Goal: Transaction & Acquisition: Purchase product/service

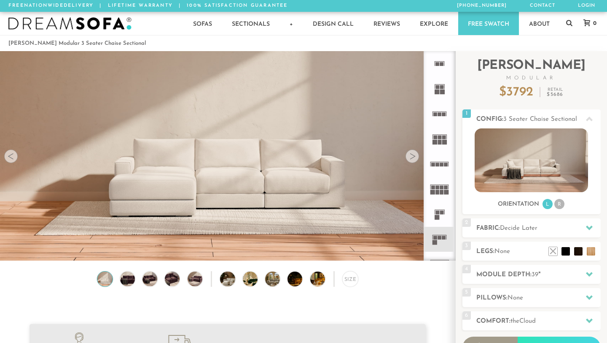
scroll to position [9273, 607]
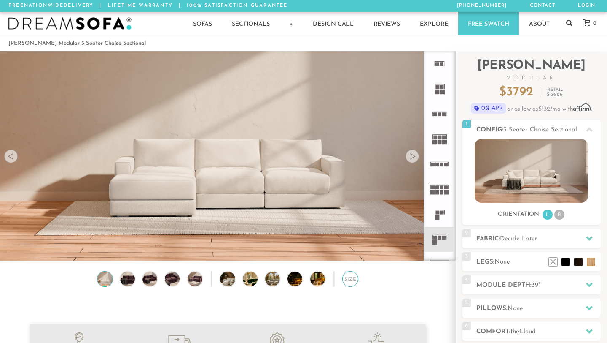
click at [349, 279] on div "Size" at bounding box center [351, 279] width 16 height 16
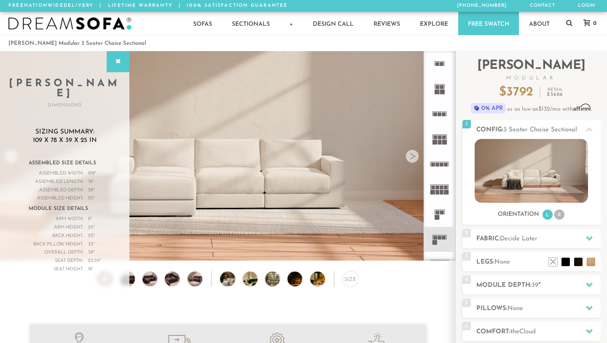
click at [505, 284] on h2 "Module Depth: 39 "" at bounding box center [539, 285] width 124 height 10
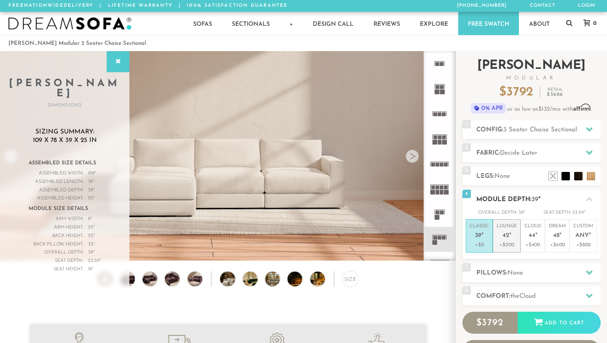
click at [510, 238] on em """ at bounding box center [511, 235] width 2 height 7
click at [510, 298] on h2 "Comfort: the Cloud" at bounding box center [539, 296] width 124 height 10
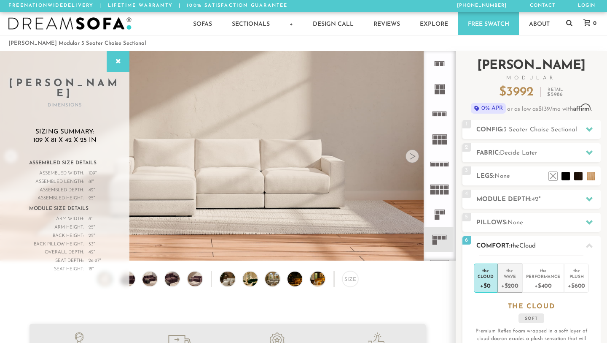
click at [510, 275] on div "Wave" at bounding box center [510, 276] width 17 height 6
click at [488, 278] on div "Cloud" at bounding box center [486, 276] width 16 height 6
click at [113, 54] on div at bounding box center [118, 61] width 23 height 21
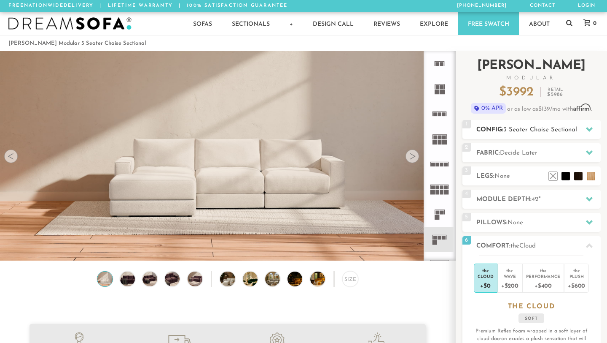
click at [509, 128] on span "3 Seater Chaise Sectional" at bounding box center [541, 130] width 74 height 6
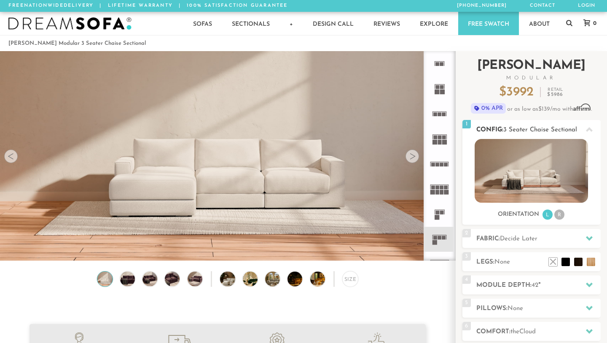
click at [560, 215] on li "R" at bounding box center [560, 214] width 10 height 10
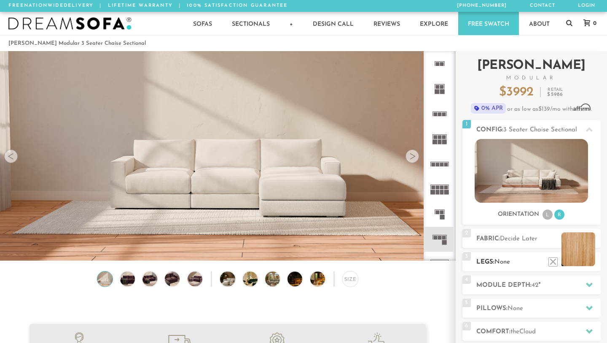
click at [594, 261] on li at bounding box center [579, 249] width 34 height 34
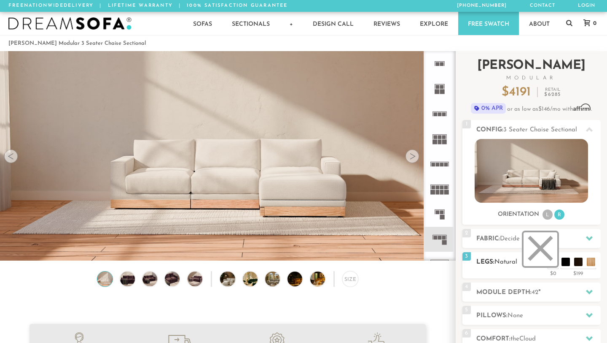
click at [554, 262] on li at bounding box center [541, 249] width 34 height 34
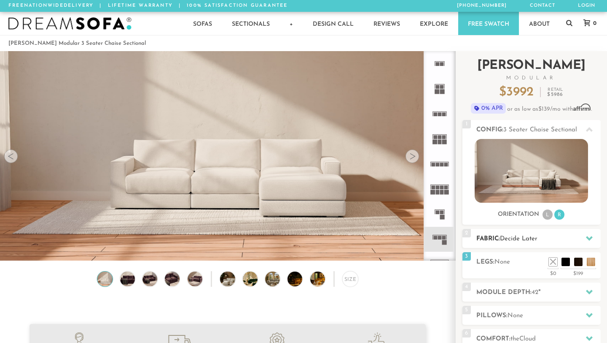
click at [548, 237] on h2 "Fabric: Decide Later" at bounding box center [539, 239] width 124 height 10
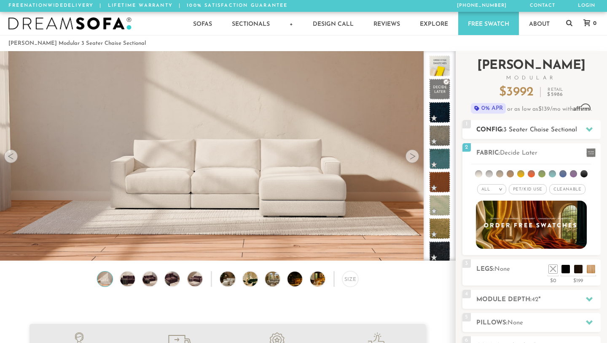
click at [589, 127] on icon at bounding box center [589, 129] width 7 height 7
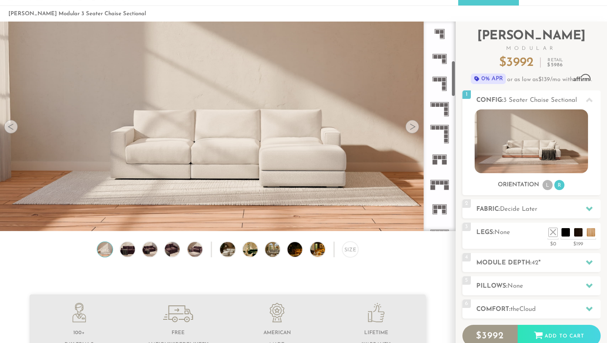
scroll to position [226, 0]
click at [444, 185] on icon at bounding box center [439, 183] width 25 height 25
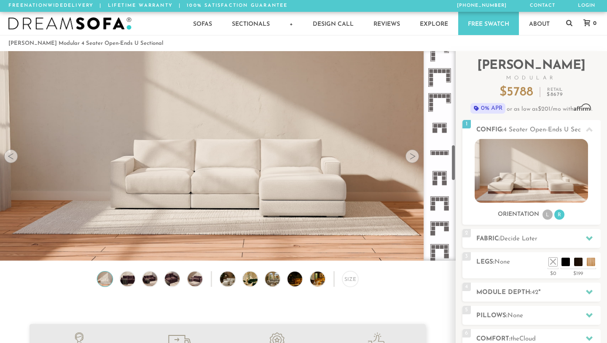
scroll to position [539, 0]
click at [440, 147] on icon at bounding box center [439, 150] width 25 height 25
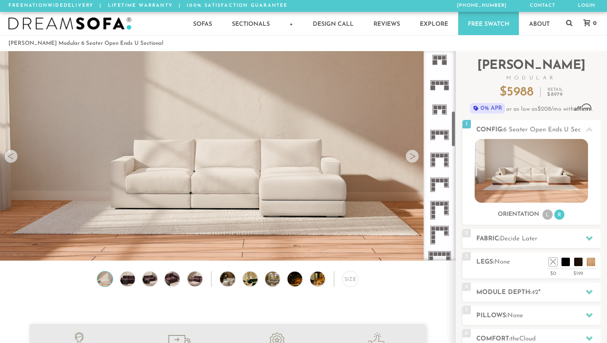
scroll to position [339, 0]
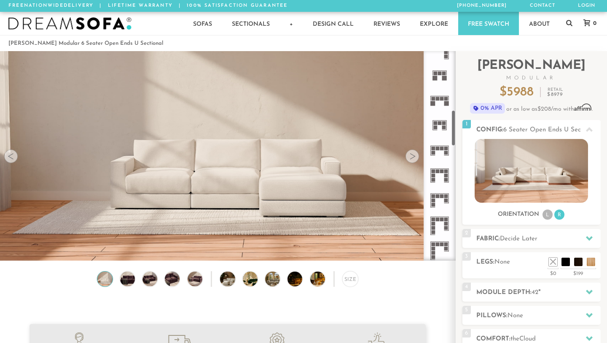
click at [445, 147] on rect at bounding box center [447, 148] width 4 height 4
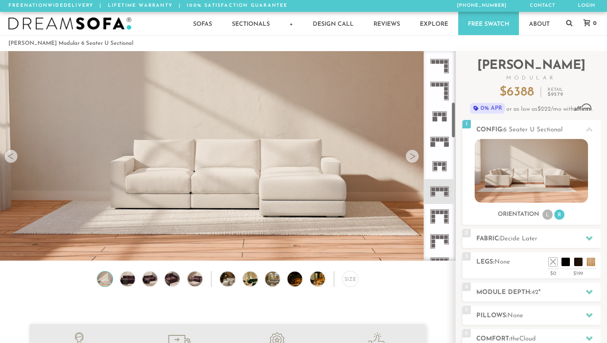
scroll to position [290, 0]
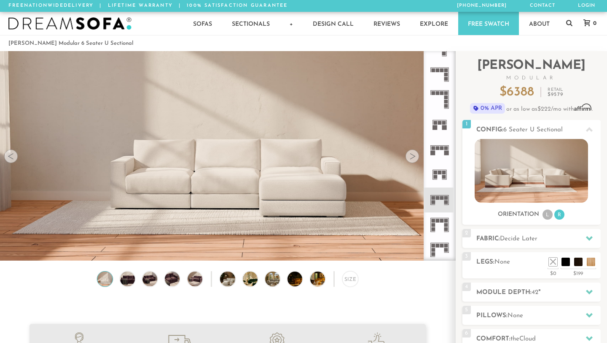
click at [439, 125] on icon at bounding box center [439, 124] width 25 height 25
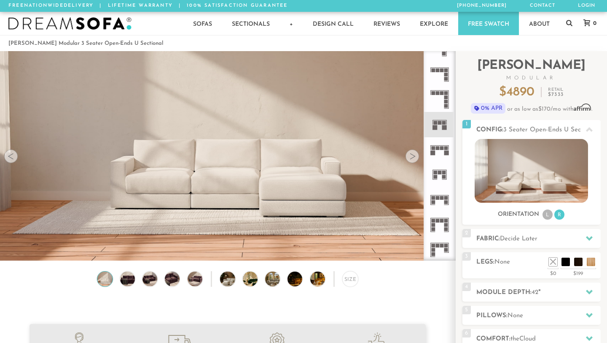
click at [443, 153] on icon at bounding box center [439, 149] width 25 height 25
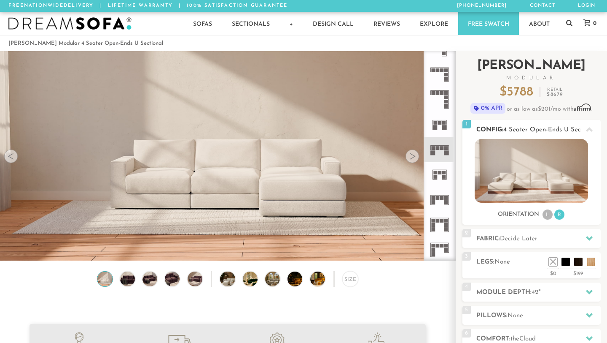
click at [550, 214] on li "L" at bounding box center [548, 214] width 10 height 10
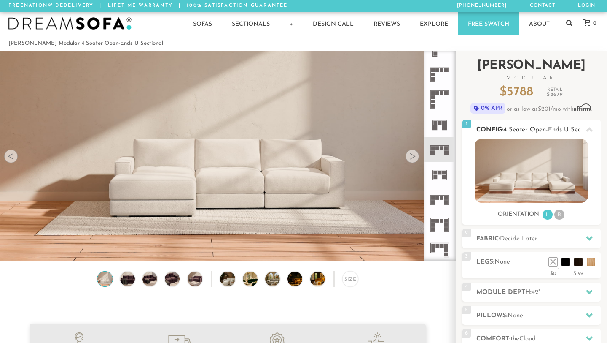
click at [562, 214] on li "R" at bounding box center [560, 214] width 10 height 10
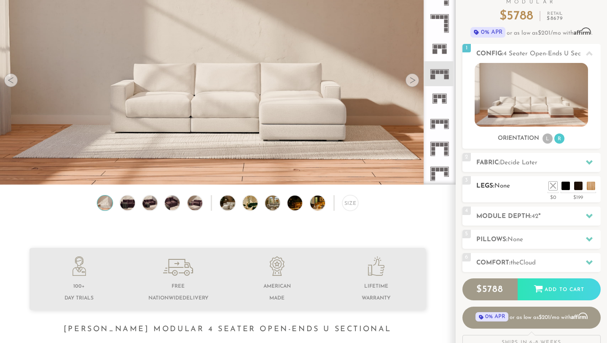
scroll to position [78, 0]
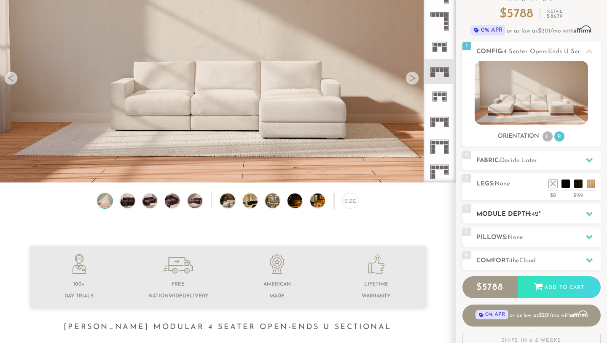
click at [541, 208] on div "4 Module Depth: 42 "" at bounding box center [532, 213] width 138 height 19
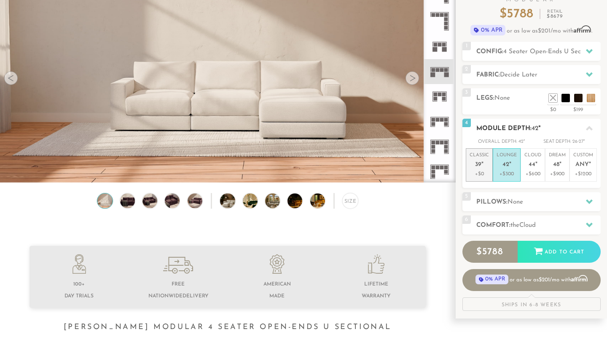
click at [478, 162] on span "39" at bounding box center [478, 164] width 6 height 7
click at [510, 164] on em """ at bounding box center [511, 164] width 2 height 7
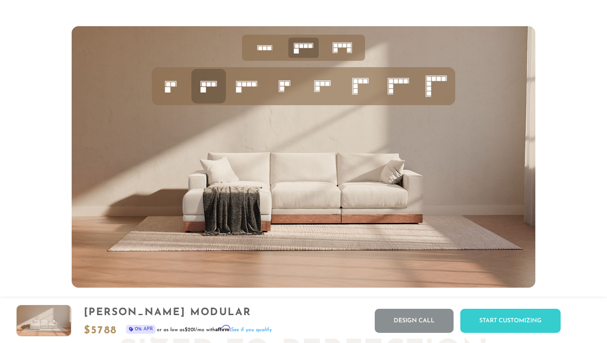
scroll to position [3265, 0]
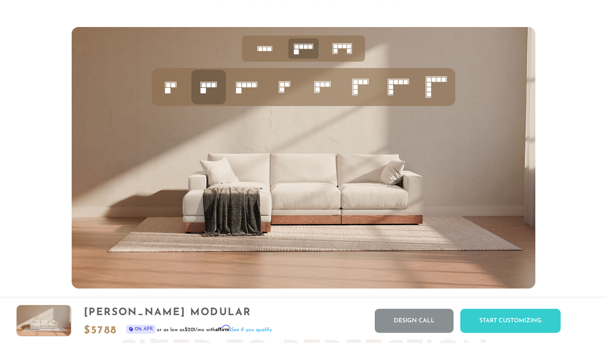
click at [311, 50] on icon at bounding box center [304, 48] width 26 height 26
click at [211, 93] on icon at bounding box center [208, 87] width 29 height 29
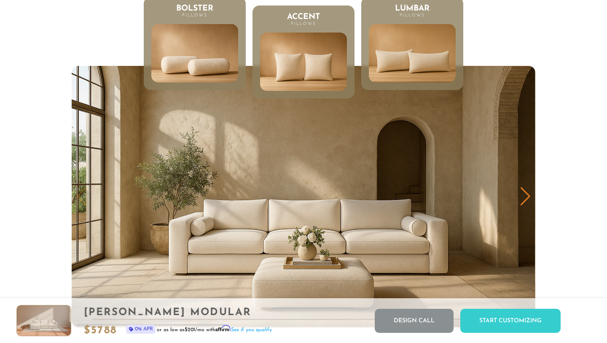
scroll to position [0, 0]
click at [405, 67] on img at bounding box center [412, 53] width 104 height 70
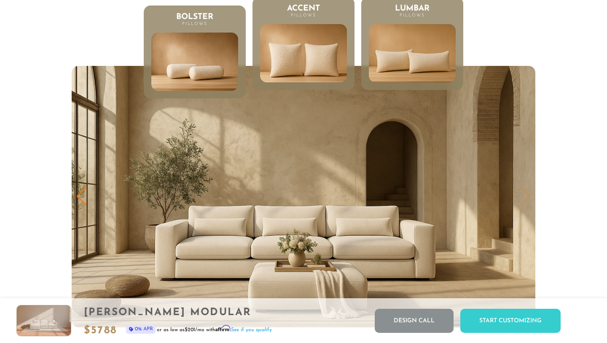
click at [301, 67] on img at bounding box center [303, 53] width 104 height 70
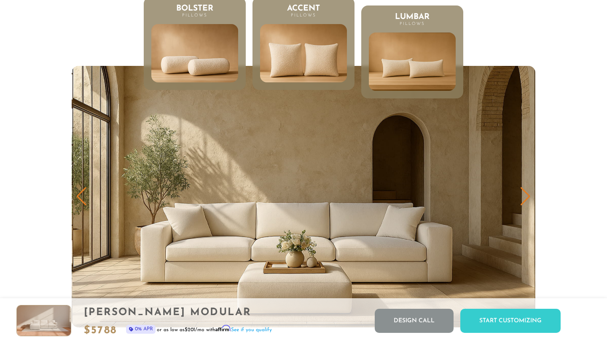
click at [199, 74] on img at bounding box center [195, 53] width 104 height 70
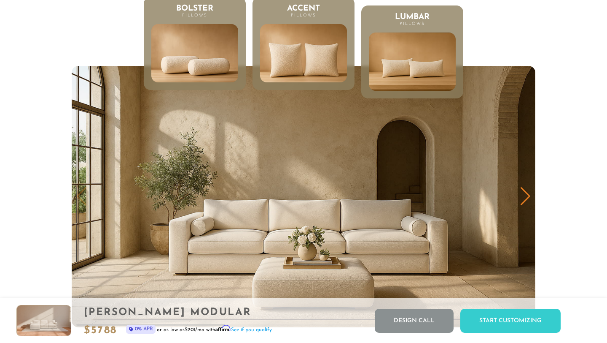
click at [272, 62] on img at bounding box center [303, 53] width 104 height 70
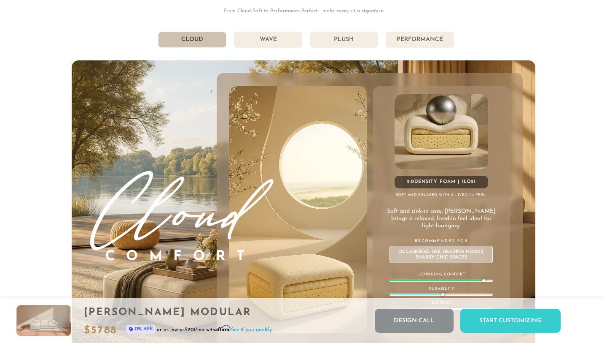
scroll to position [4489, 0]
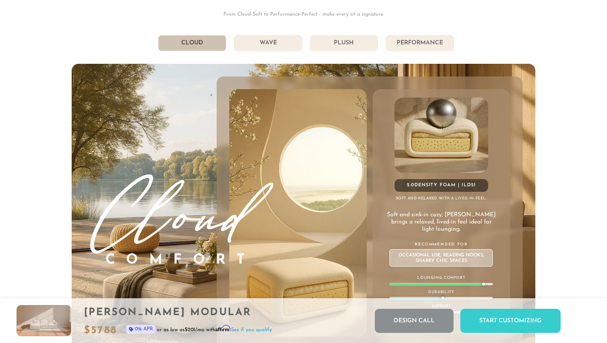
click at [279, 42] on li "Wave" at bounding box center [268, 43] width 68 height 16
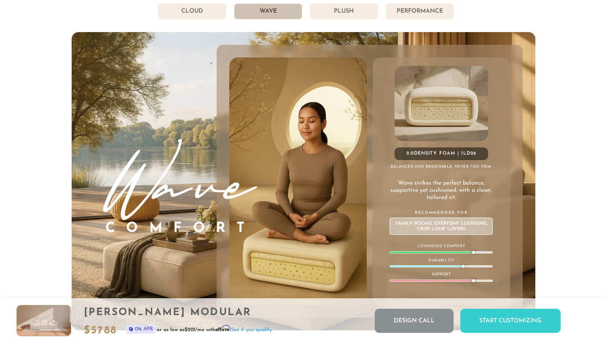
scroll to position [4516, 0]
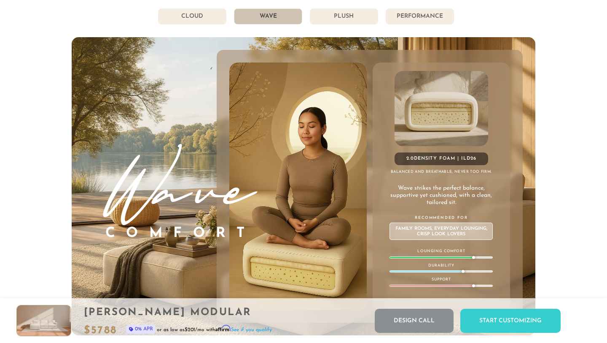
click at [340, 12] on li "Plush" at bounding box center [344, 16] width 68 height 16
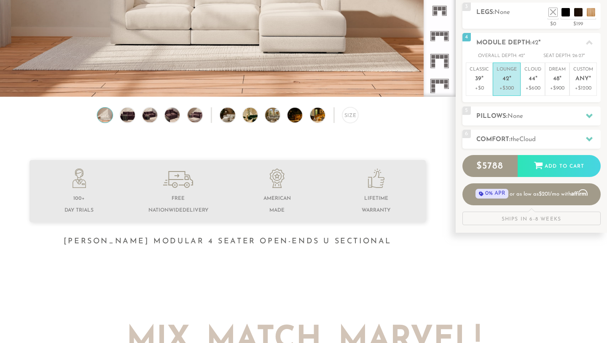
scroll to position [130, 0]
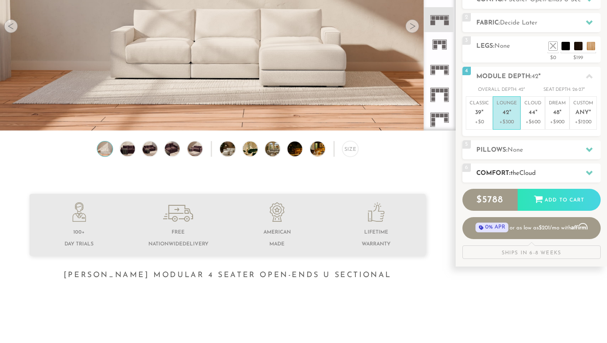
click at [500, 171] on h2 "Comfort: the Cloud" at bounding box center [539, 173] width 124 height 10
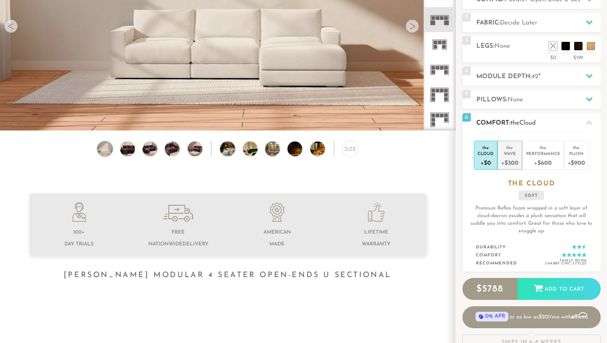
click at [509, 152] on div "Wave" at bounding box center [510, 153] width 17 height 6
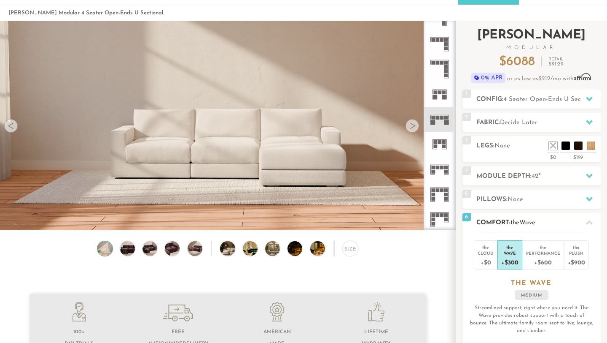
scroll to position [29, 0]
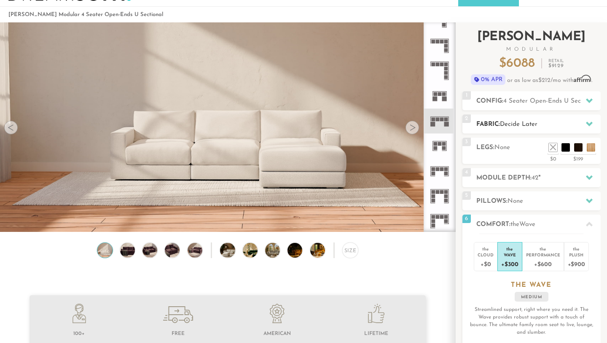
click at [544, 124] on h2 "Fabric: Decide Later" at bounding box center [539, 124] width 124 height 10
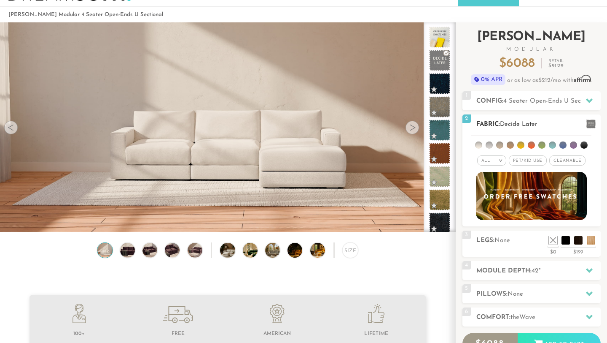
click at [531, 162] on span "Pet/Kid Use x" at bounding box center [528, 160] width 38 height 10
click at [481, 145] on li at bounding box center [478, 144] width 7 height 7
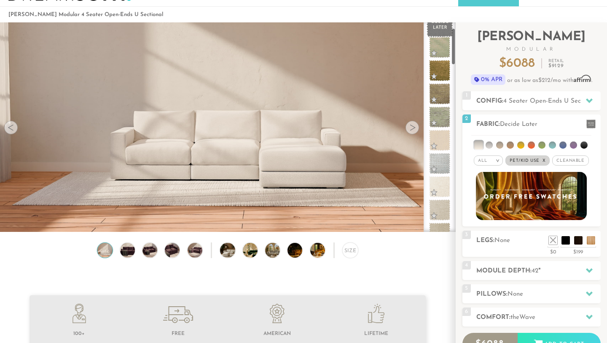
scroll to position [44, 0]
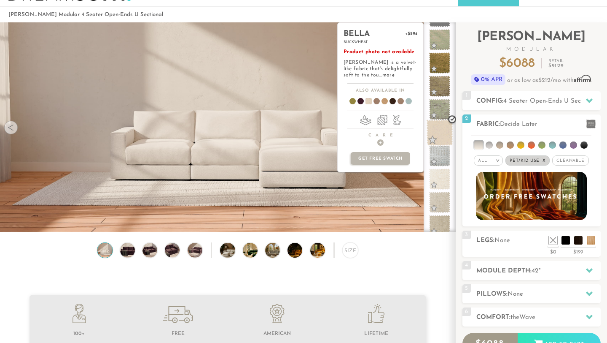
click at [445, 137] on span at bounding box center [440, 132] width 27 height 27
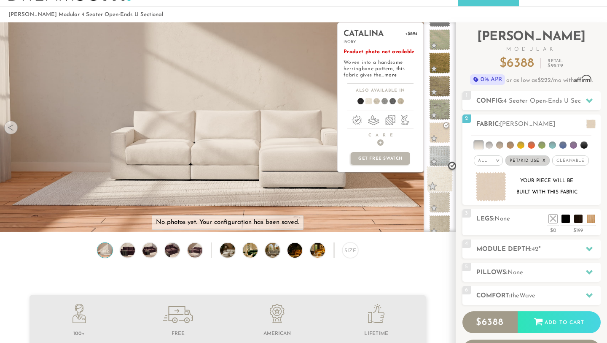
click at [442, 182] on span at bounding box center [440, 179] width 27 height 27
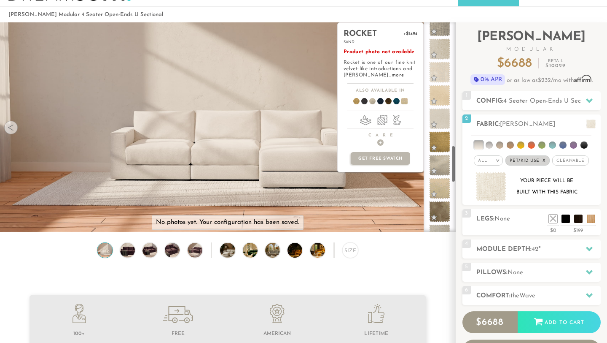
scroll to position [702, 0]
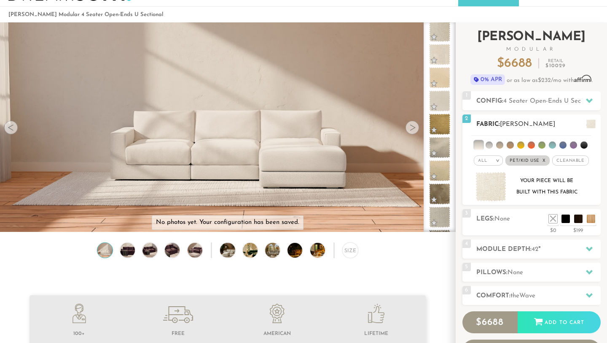
click at [545, 161] on em "x" at bounding box center [544, 160] width 3 height 5
click at [502, 180] on img at bounding box center [491, 187] width 31 height 30
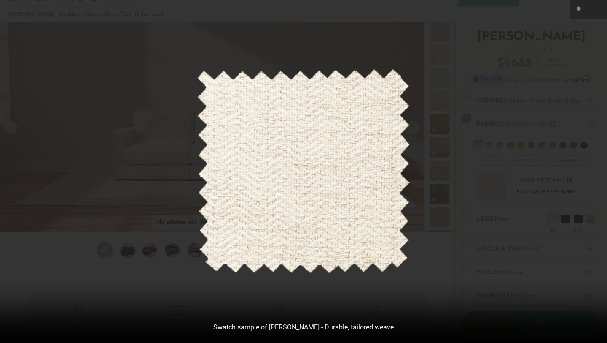
click at [521, 179] on div at bounding box center [303, 171] width 607 height 343
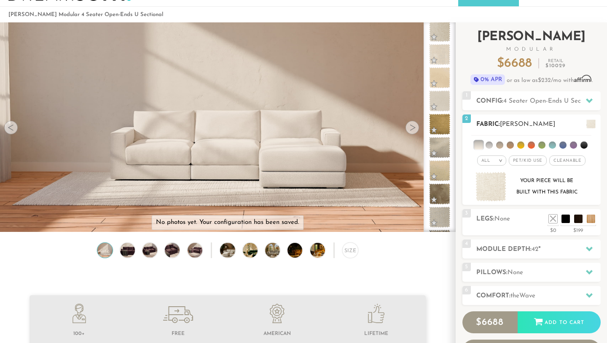
click at [527, 123] on span "[PERSON_NAME]" at bounding box center [527, 124] width 55 height 6
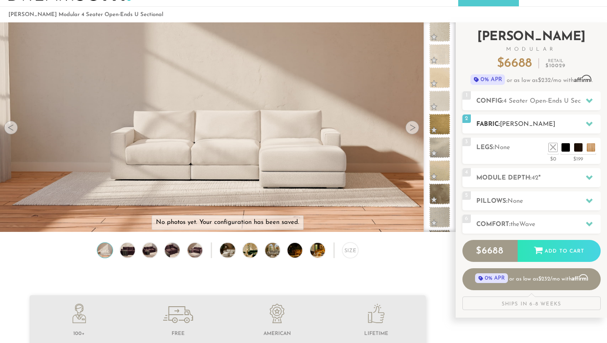
click at [527, 123] on span "[PERSON_NAME]" at bounding box center [527, 124] width 55 height 6
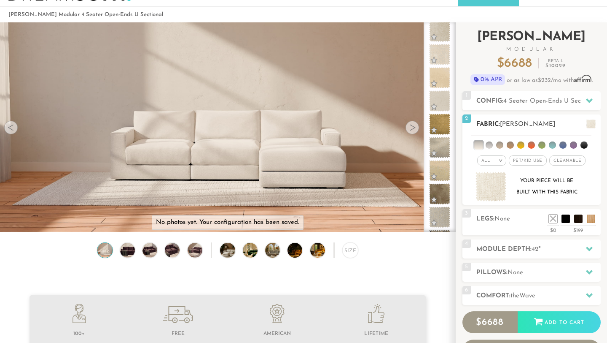
click at [531, 159] on span "Pet/Kid Use x" at bounding box center [528, 160] width 38 height 10
click at [501, 176] on img at bounding box center [491, 187] width 31 height 30
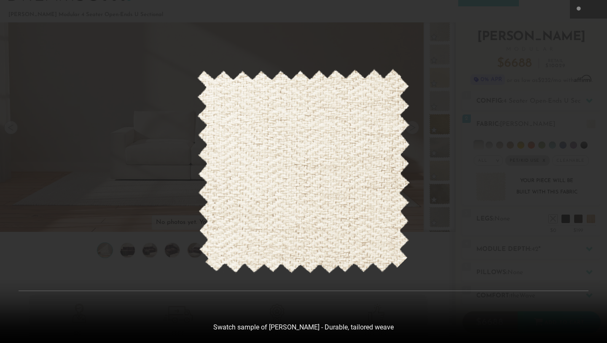
click at [528, 119] on div at bounding box center [303, 171] width 607 height 343
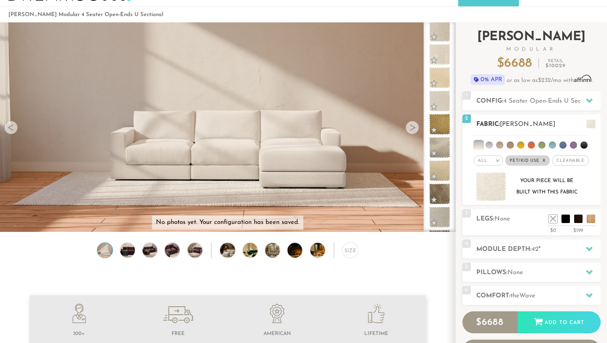
click at [530, 160] on span "Pet/Kid Use x" at bounding box center [528, 160] width 44 height 10
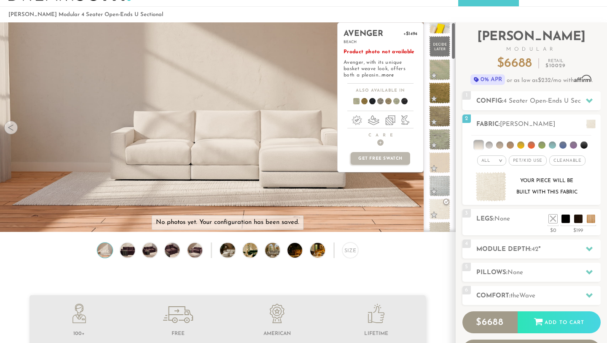
scroll to position [0, 0]
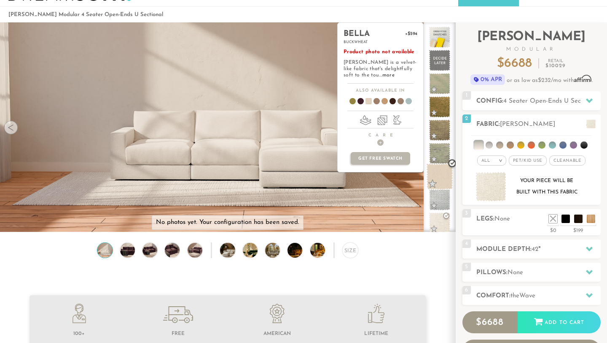
click at [440, 172] on span at bounding box center [440, 176] width 27 height 27
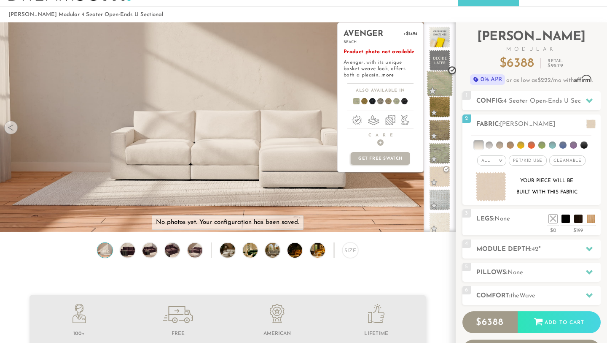
click at [438, 90] on span at bounding box center [440, 83] width 27 height 27
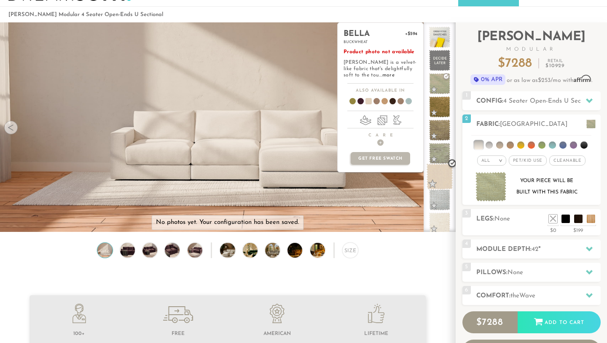
click at [442, 177] on span at bounding box center [440, 176] width 27 height 27
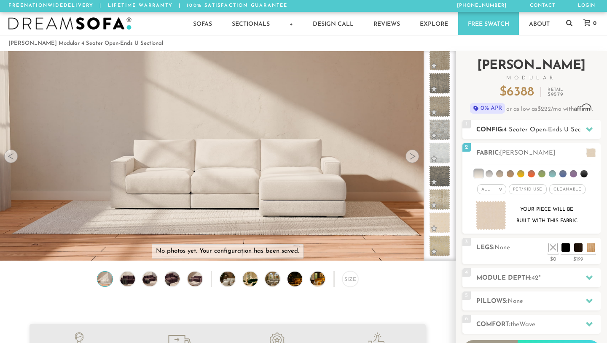
click at [545, 129] on span "4 Seater Open-Ends U Sectional" at bounding box center [551, 130] width 94 height 6
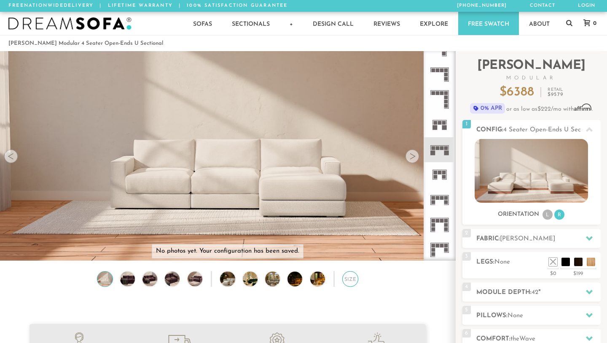
click at [353, 278] on div "Size" at bounding box center [351, 279] width 16 height 16
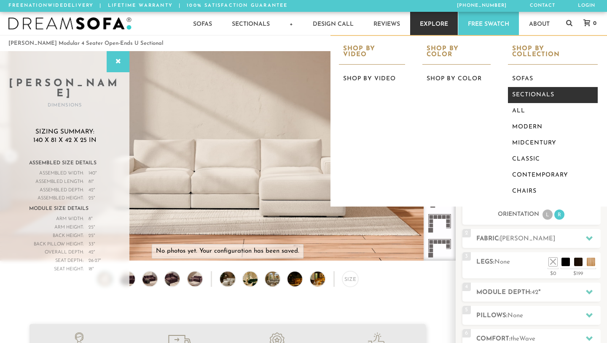
click at [525, 87] on link "Sectionals" at bounding box center [553, 95] width 90 height 16
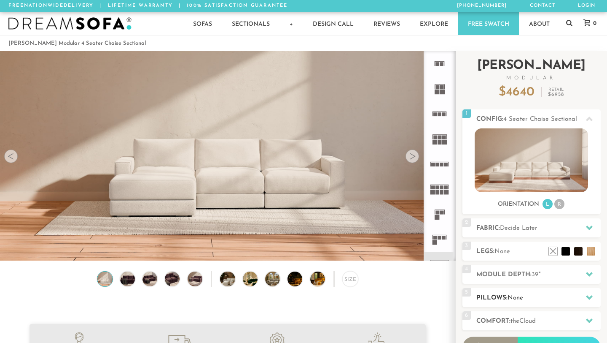
scroll to position [39, 0]
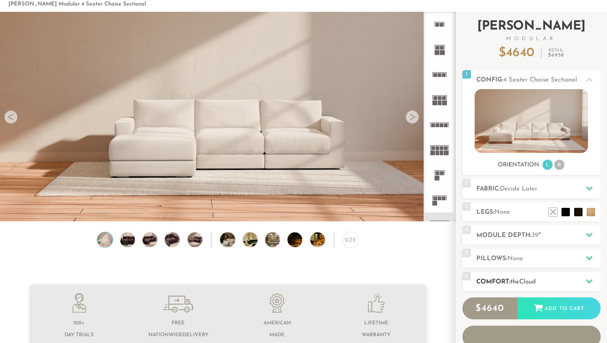
click at [518, 281] on span "the" at bounding box center [515, 281] width 9 height 6
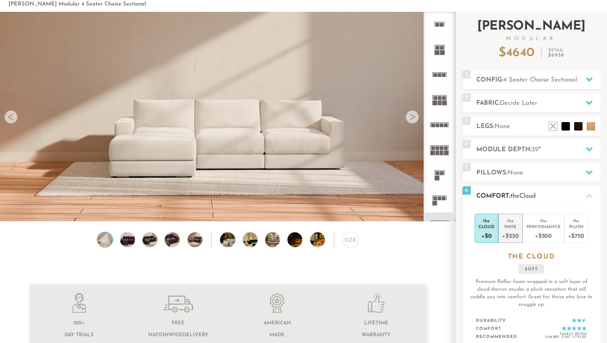
click at [512, 235] on div "+$250" at bounding box center [510, 235] width 16 height 12
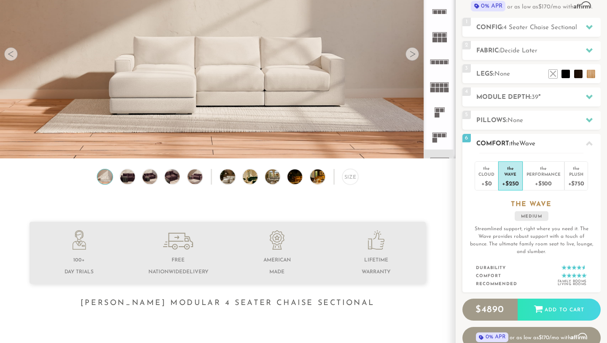
scroll to position [104, 0]
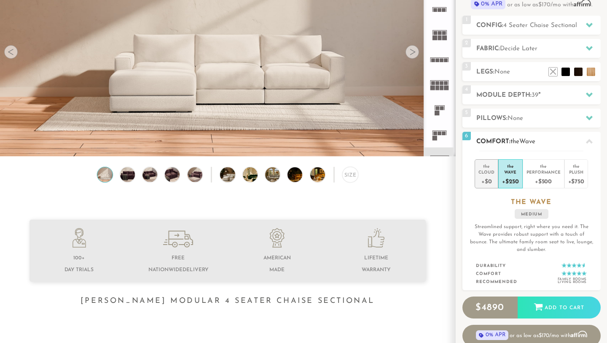
click at [486, 167] on div "the" at bounding box center [487, 164] width 16 height 8
click at [517, 168] on div "the" at bounding box center [510, 164] width 16 height 8
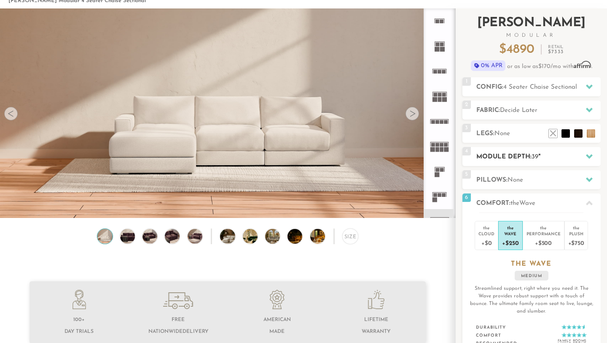
scroll to position [41, 0]
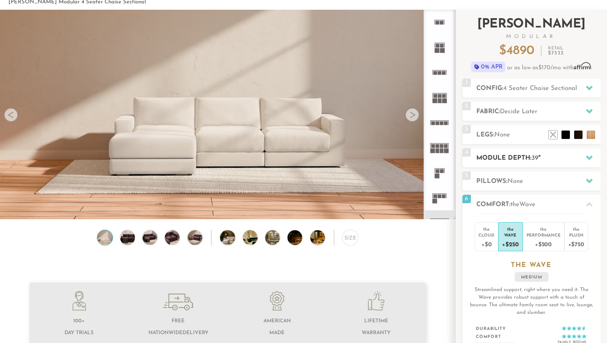
click at [512, 151] on div "4 Module Depth: 39 "" at bounding box center [532, 157] width 138 height 19
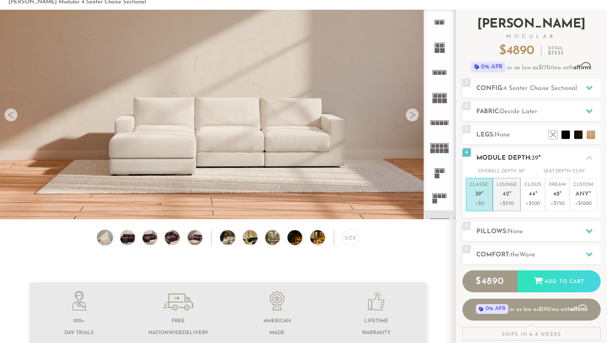
click at [505, 202] on p "+$250" at bounding box center [507, 204] width 20 height 8
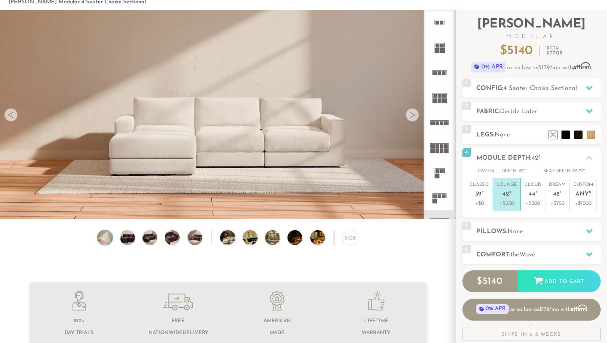
drag, startPoint x: 316, startPoint y: 171, endPoint x: 255, endPoint y: 237, distance: 90.2
click at [123, 237] on img at bounding box center [128, 237] width 18 height 15
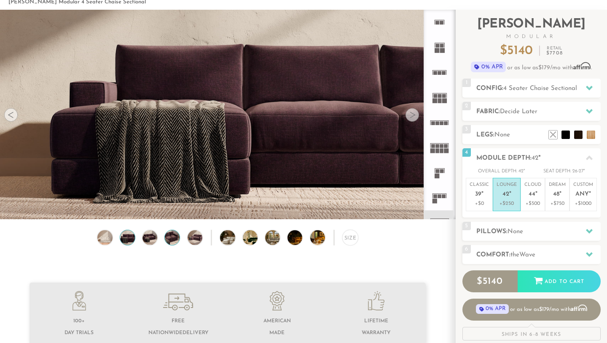
click at [168, 240] on img at bounding box center [173, 237] width 18 height 15
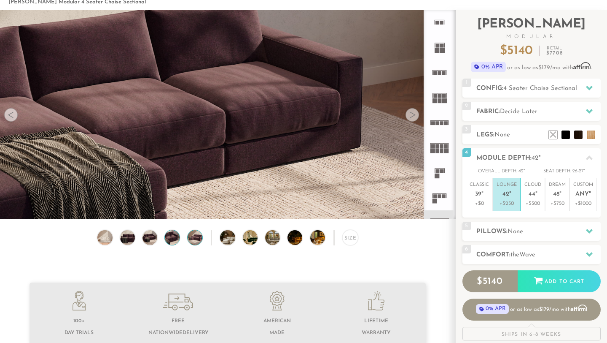
click at [192, 237] on img at bounding box center [195, 237] width 18 height 15
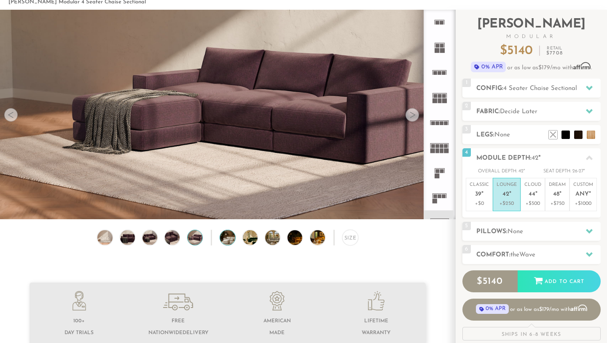
click at [232, 242] on img at bounding box center [233, 237] width 26 height 15
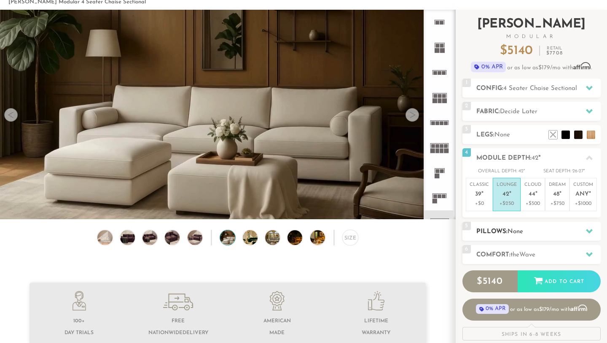
click at [498, 232] on h2 "Pillows: None" at bounding box center [539, 232] width 124 height 10
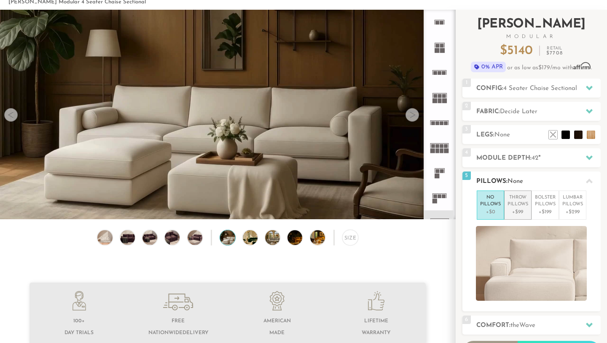
click at [517, 202] on p "Throw Pillows" at bounding box center [518, 201] width 21 height 14
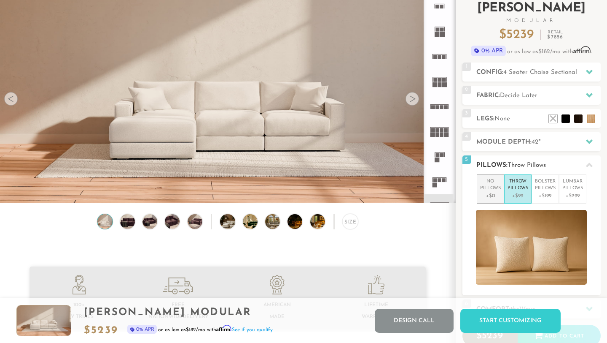
scroll to position [54, 0]
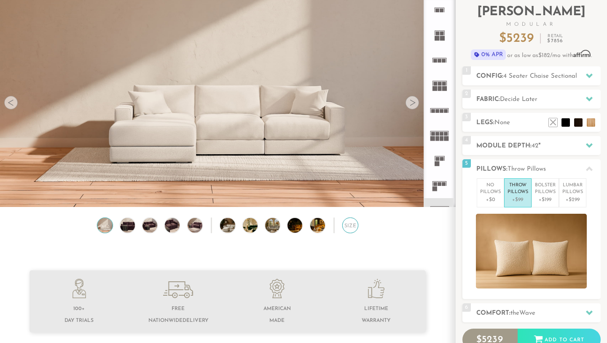
click at [350, 220] on div "Size" at bounding box center [351, 225] width 16 height 16
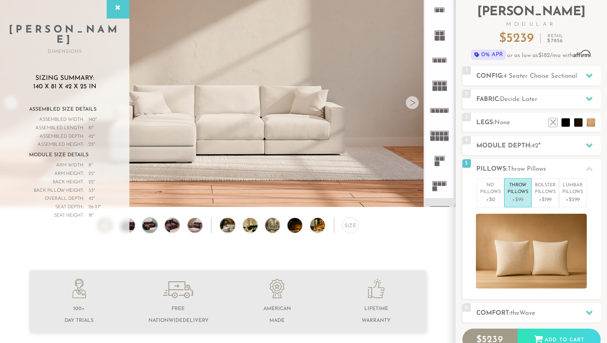
click at [150, 225] on img at bounding box center [150, 225] width 18 height 15
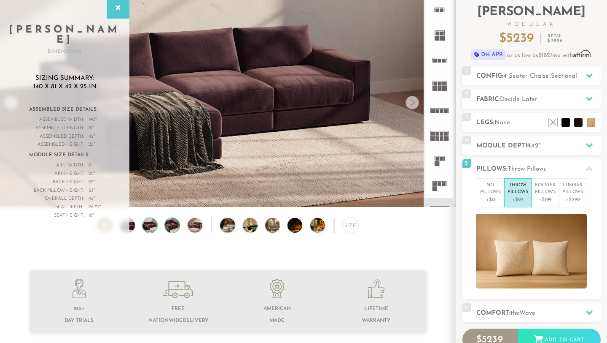
click at [175, 219] on img at bounding box center [173, 225] width 18 height 15
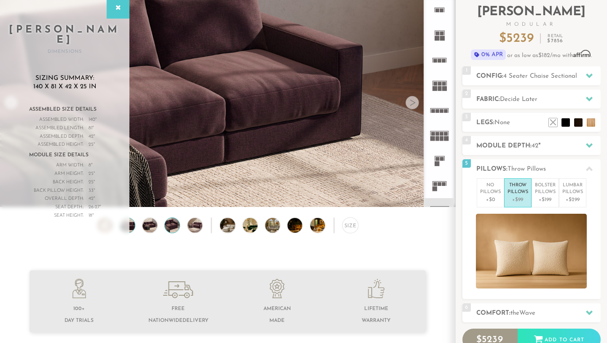
click at [132, 226] on img at bounding box center [128, 225] width 18 height 15
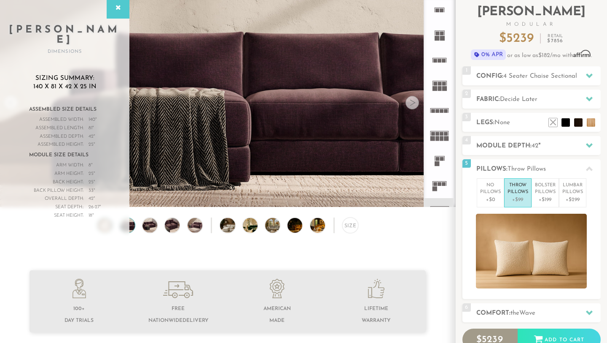
click at [105, 229] on img at bounding box center [105, 225] width 18 height 15
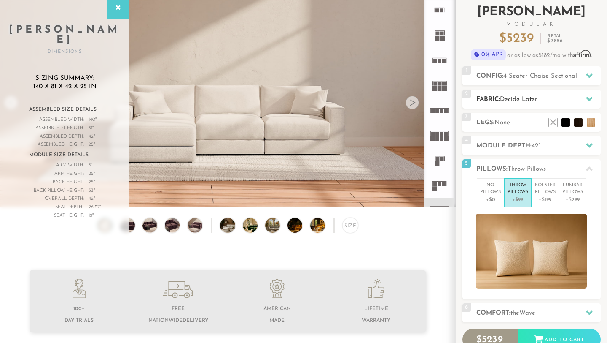
click at [509, 94] on h2 "Fabric: Decide Later" at bounding box center [539, 99] width 124 height 10
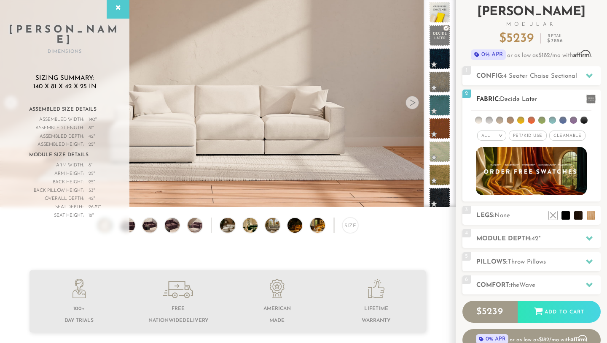
click at [534, 135] on span "Pet/Kid Use x" at bounding box center [528, 135] width 38 height 10
click at [566, 132] on span "Cleanable x" at bounding box center [571, 135] width 36 height 10
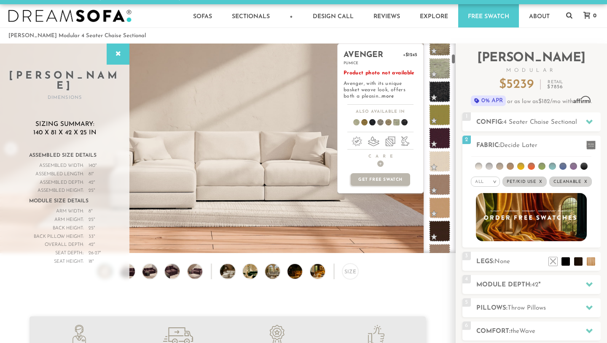
scroll to position [250, 0]
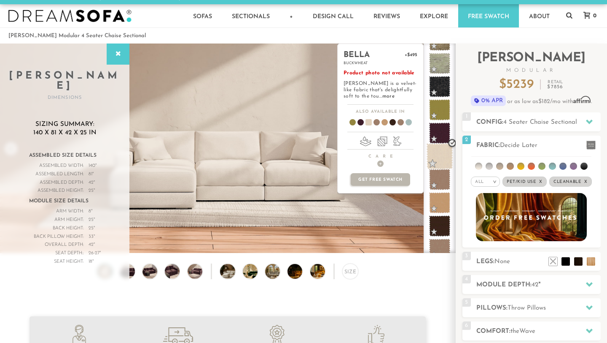
click at [439, 156] on span at bounding box center [440, 156] width 27 height 27
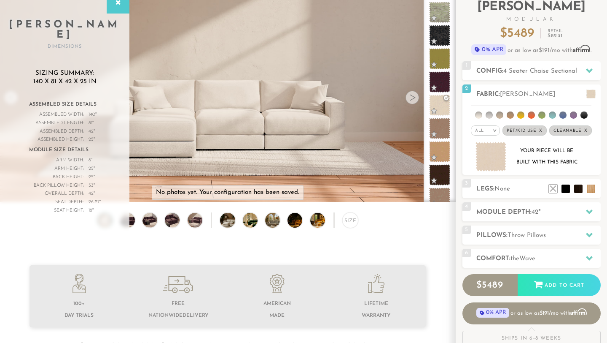
scroll to position [58, 0]
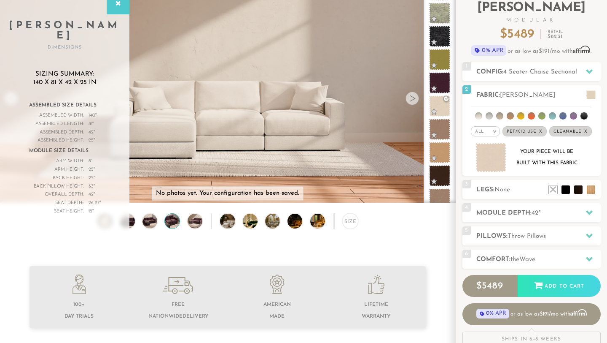
click at [177, 221] on img at bounding box center [173, 220] width 18 height 15
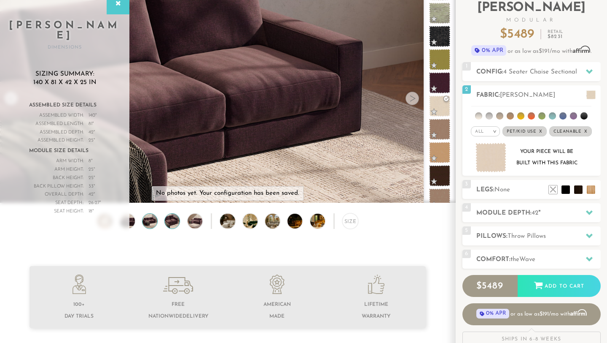
click at [150, 219] on img at bounding box center [150, 220] width 18 height 15
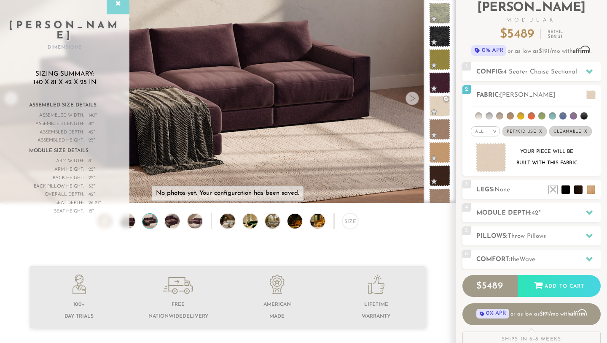
click at [121, 13] on div at bounding box center [118, 3] width 23 height 21
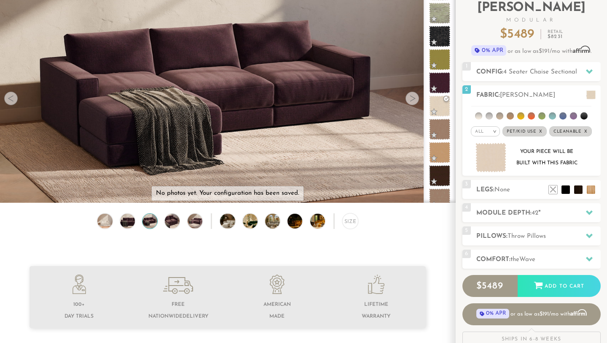
scroll to position [0, 0]
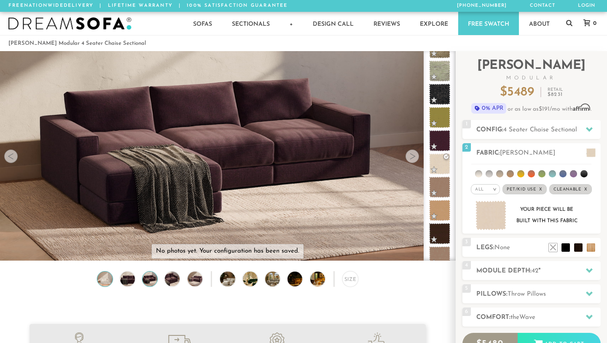
click at [105, 281] on img at bounding box center [105, 278] width 18 height 15
